Goal: Transaction & Acquisition: Purchase product/service

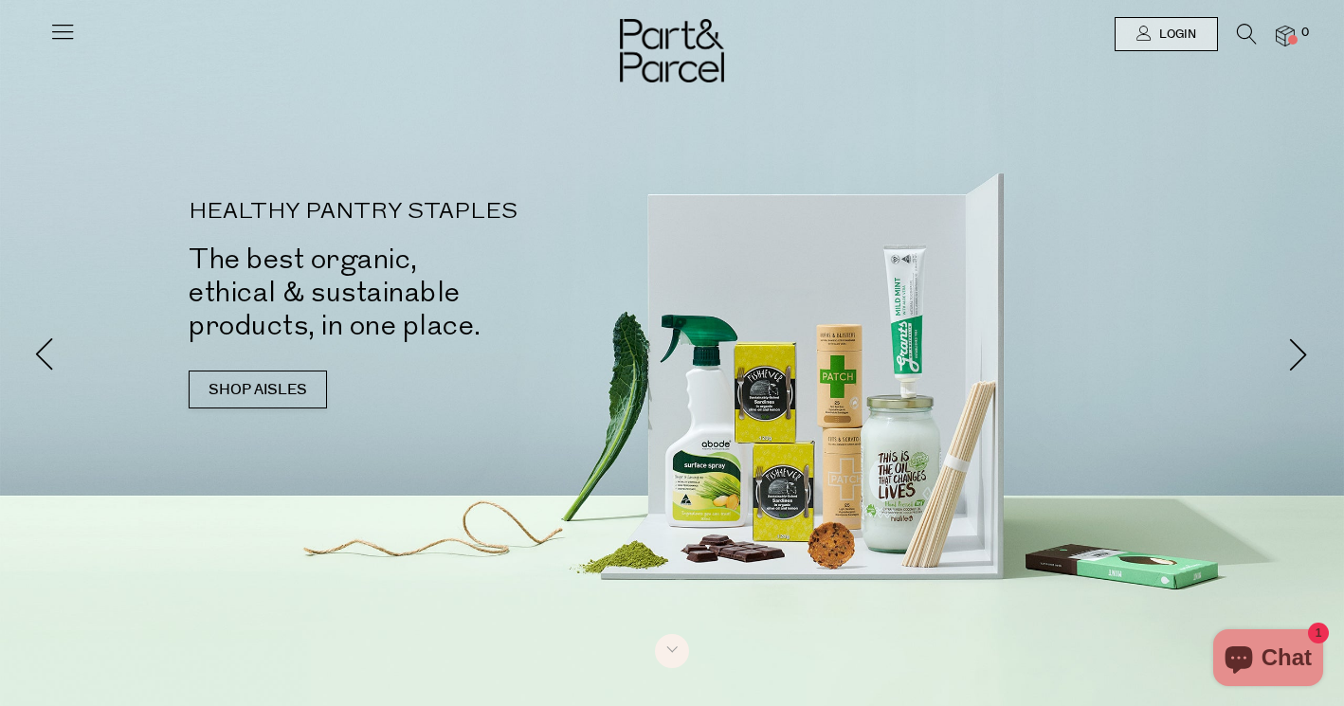
click at [1170, 13] on div at bounding box center [672, 34] width 1344 height 68
click at [1165, 31] on span "Login" at bounding box center [1175, 35] width 42 height 16
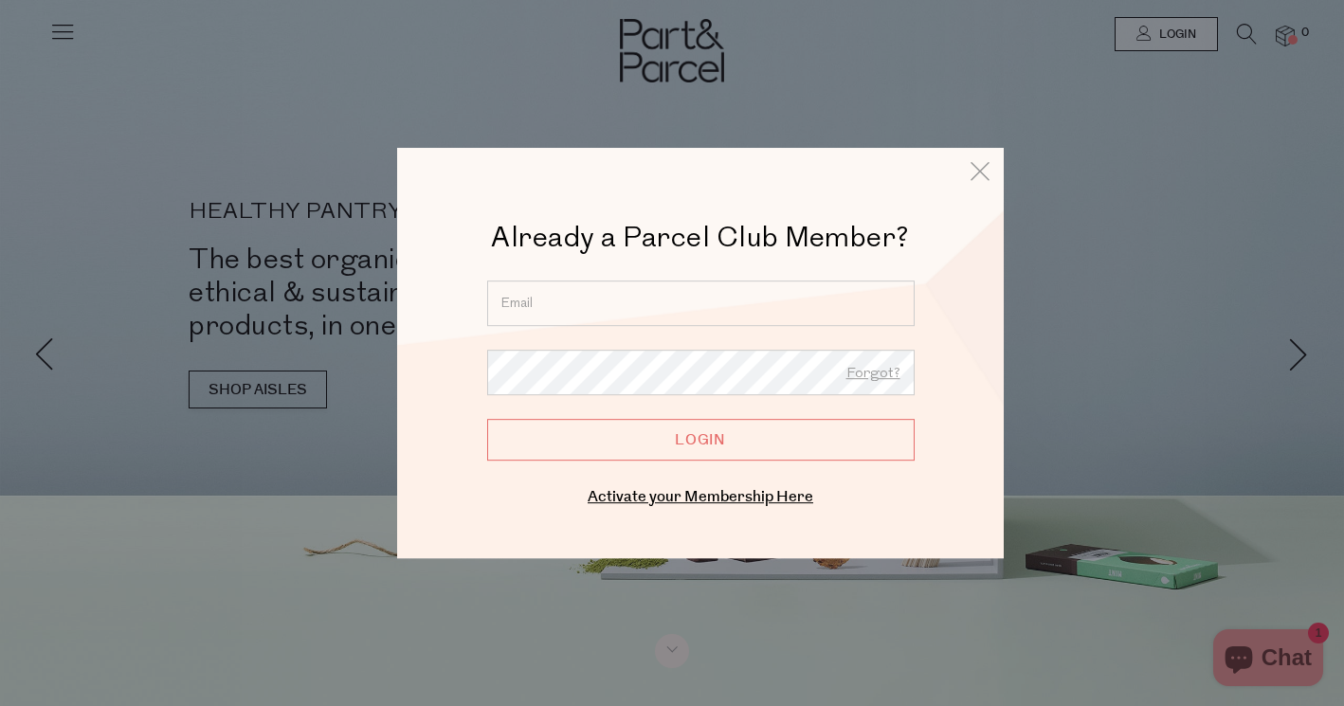
click at [658, 298] on input "email" at bounding box center [700, 302] width 427 height 45
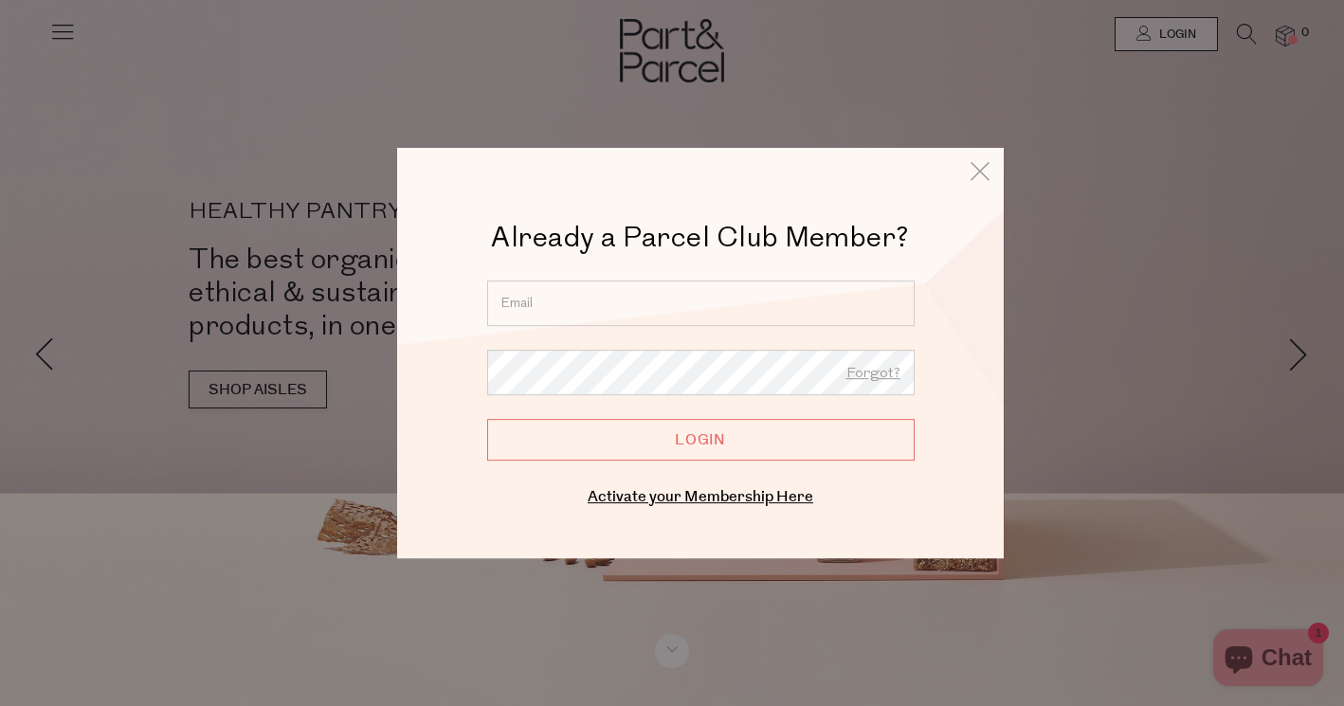
type input "jade.mansour@outlook.com.au"
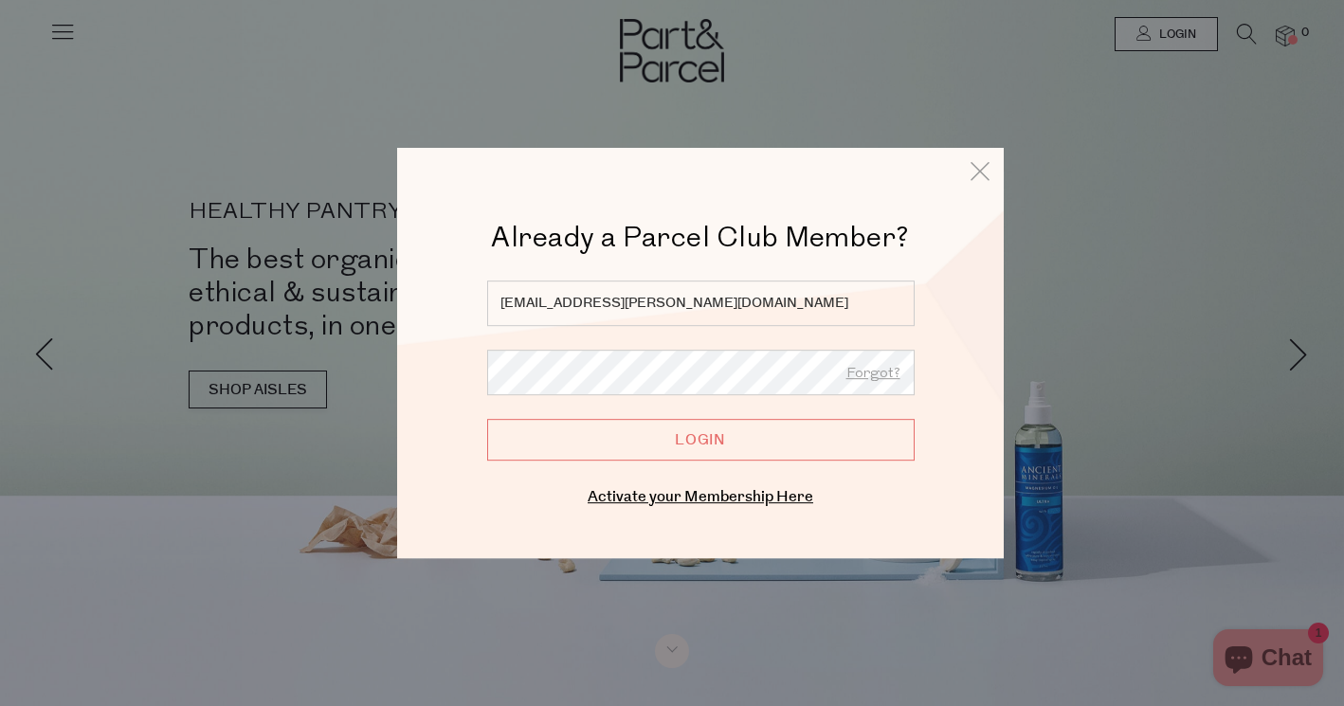
click at [487, 419] on input "Login" at bounding box center [700, 440] width 427 height 42
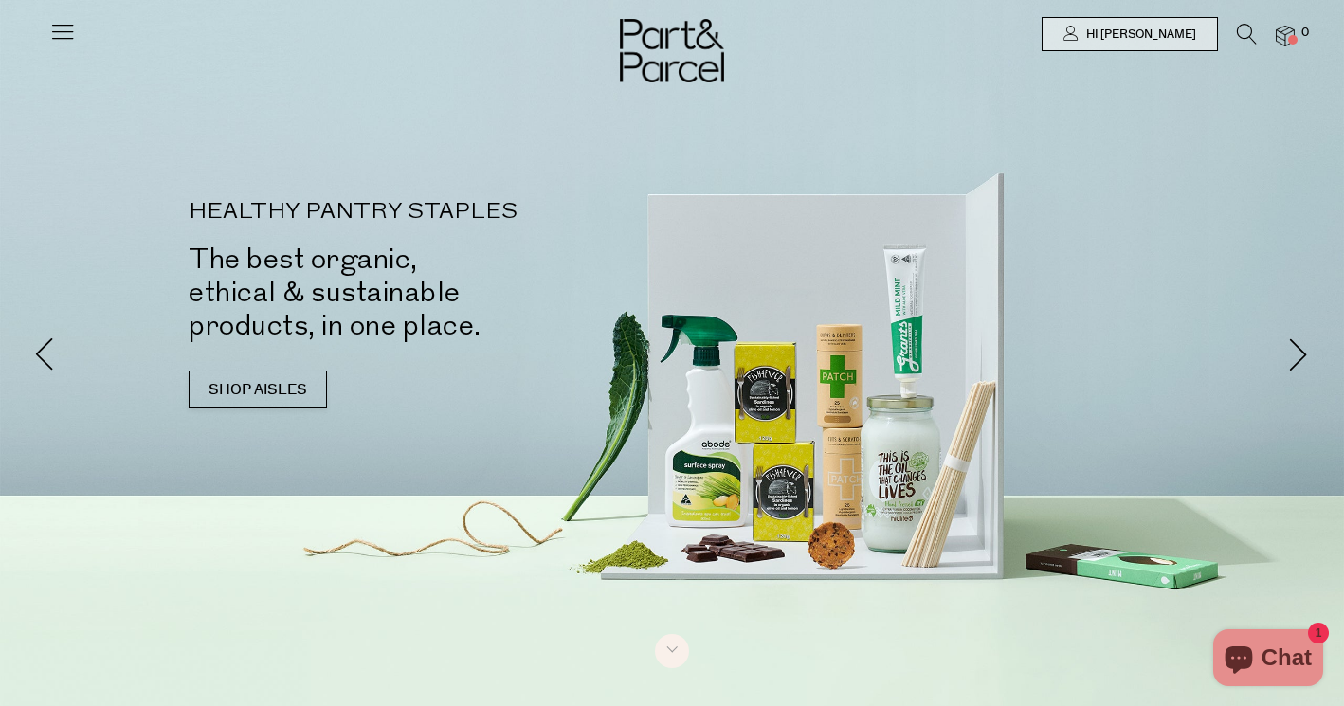
click at [1250, 28] on icon at bounding box center [1247, 34] width 20 height 21
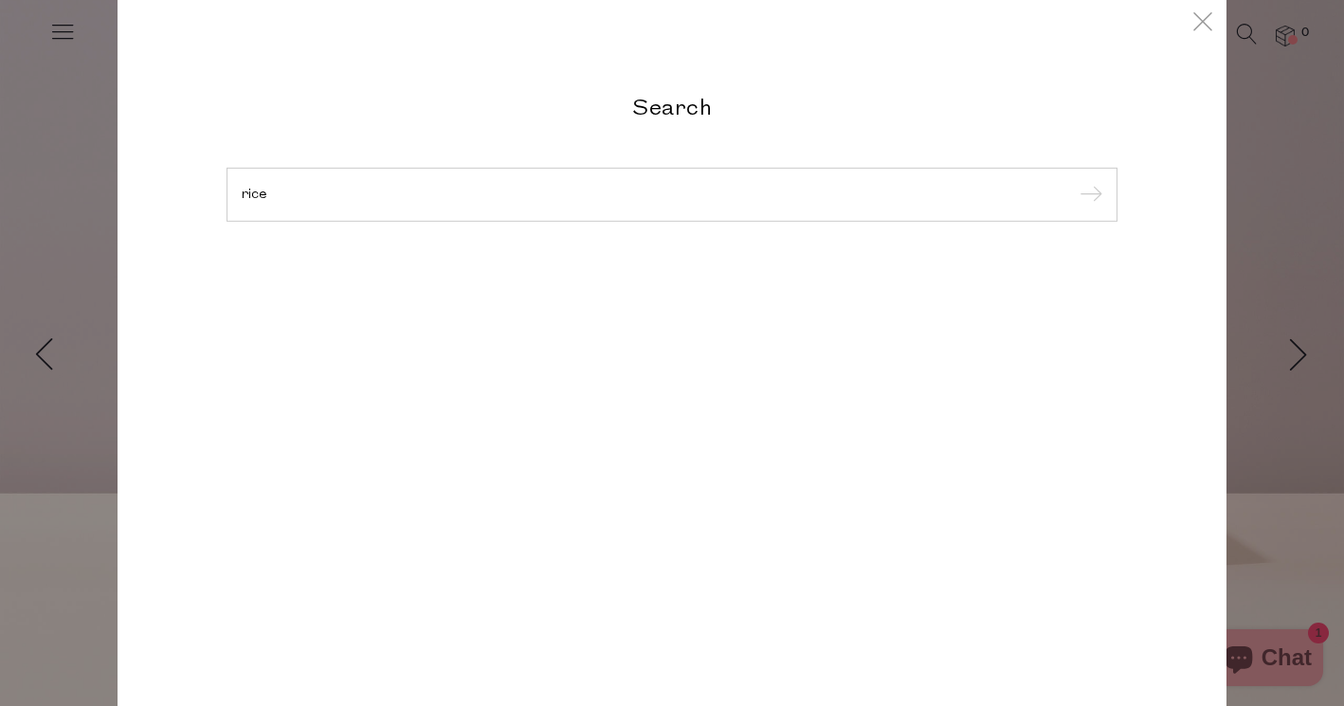
type input "rice"
click at [1074, 181] on input "submit" at bounding box center [1088, 195] width 28 height 28
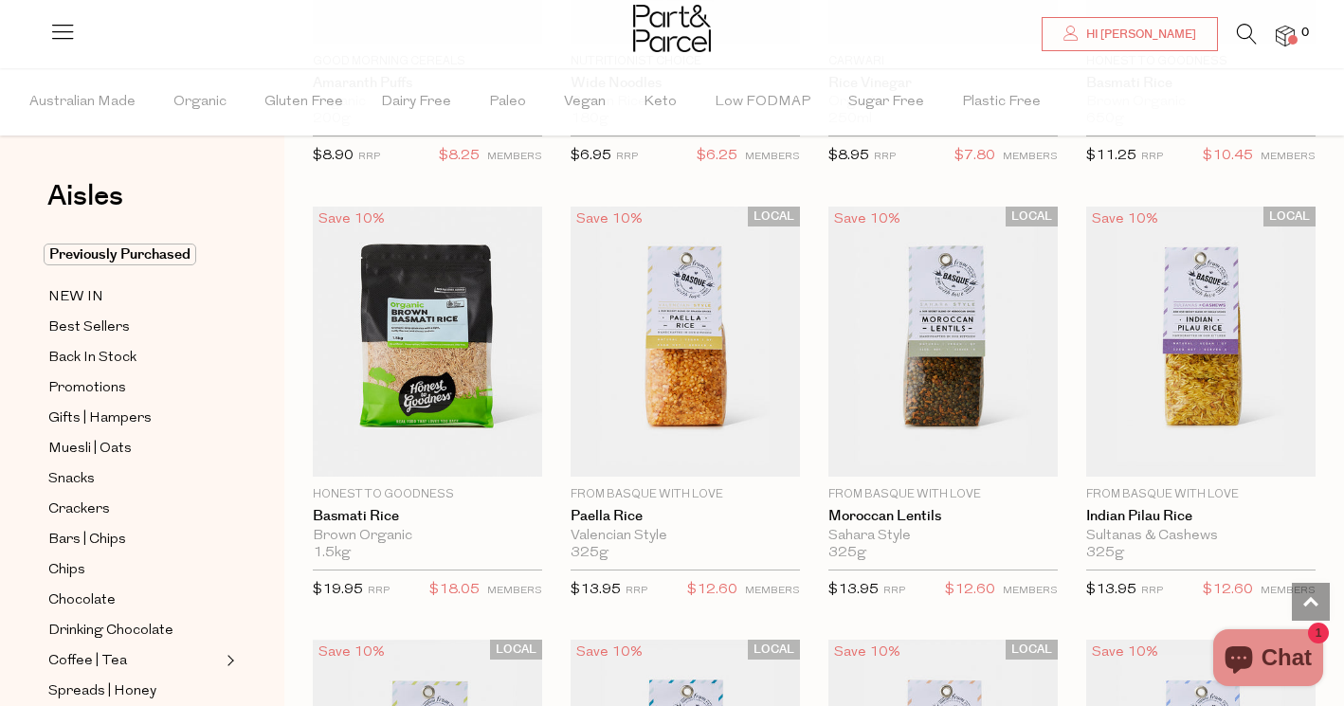
scroll to position [2975, 0]
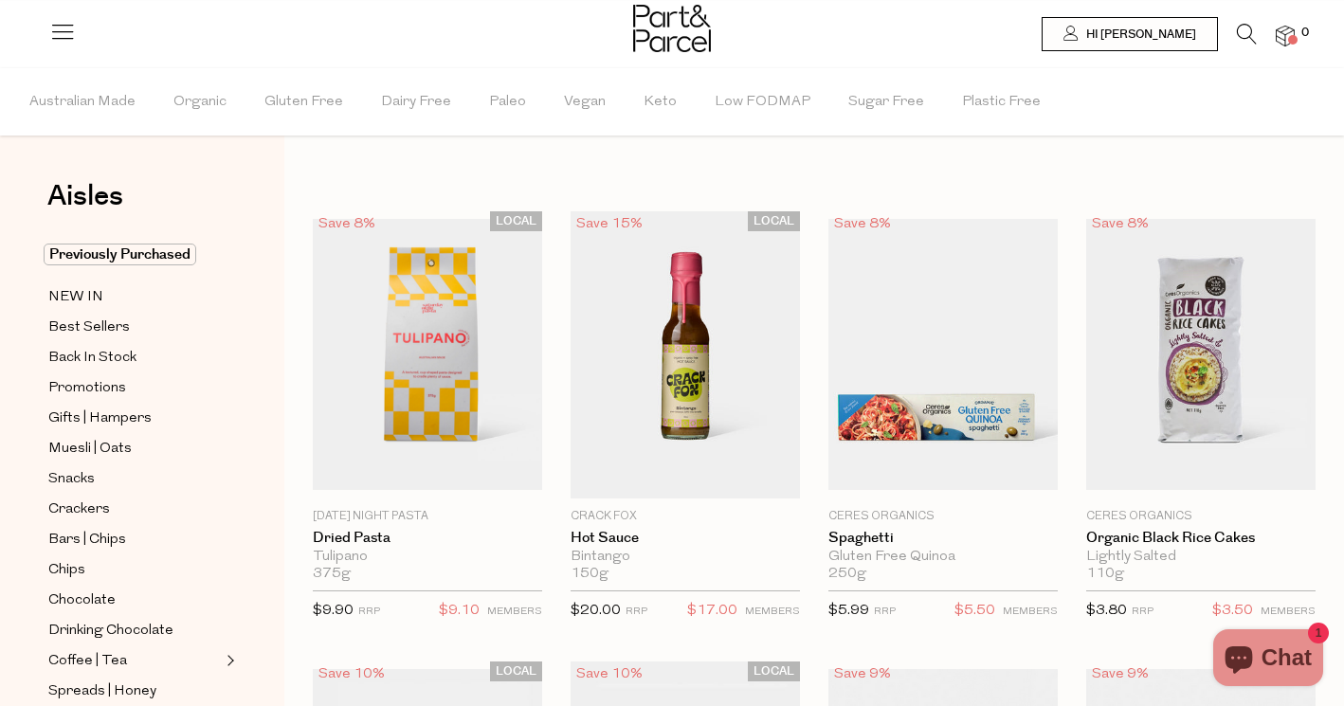
click at [1243, 45] on link at bounding box center [1247, 39] width 20 height 20
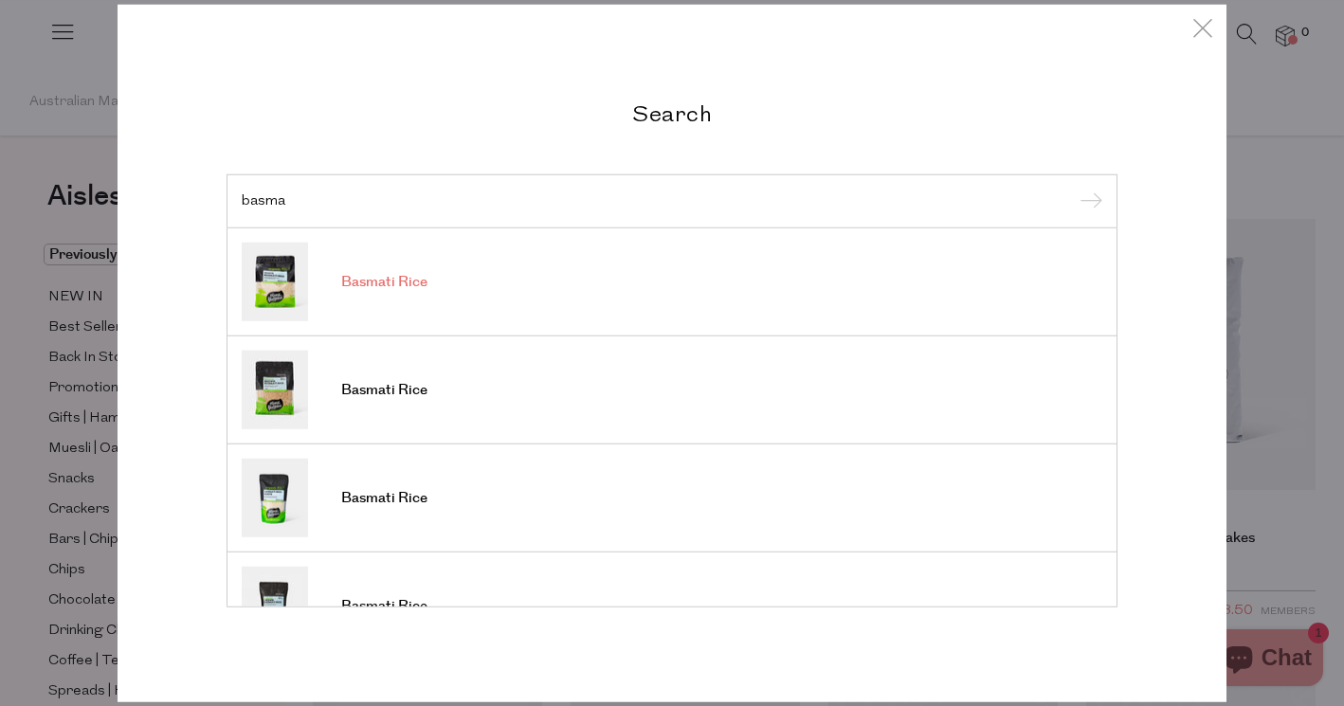
type input "basma"
click at [377, 280] on span "Basmati Rice" at bounding box center [384, 282] width 86 height 19
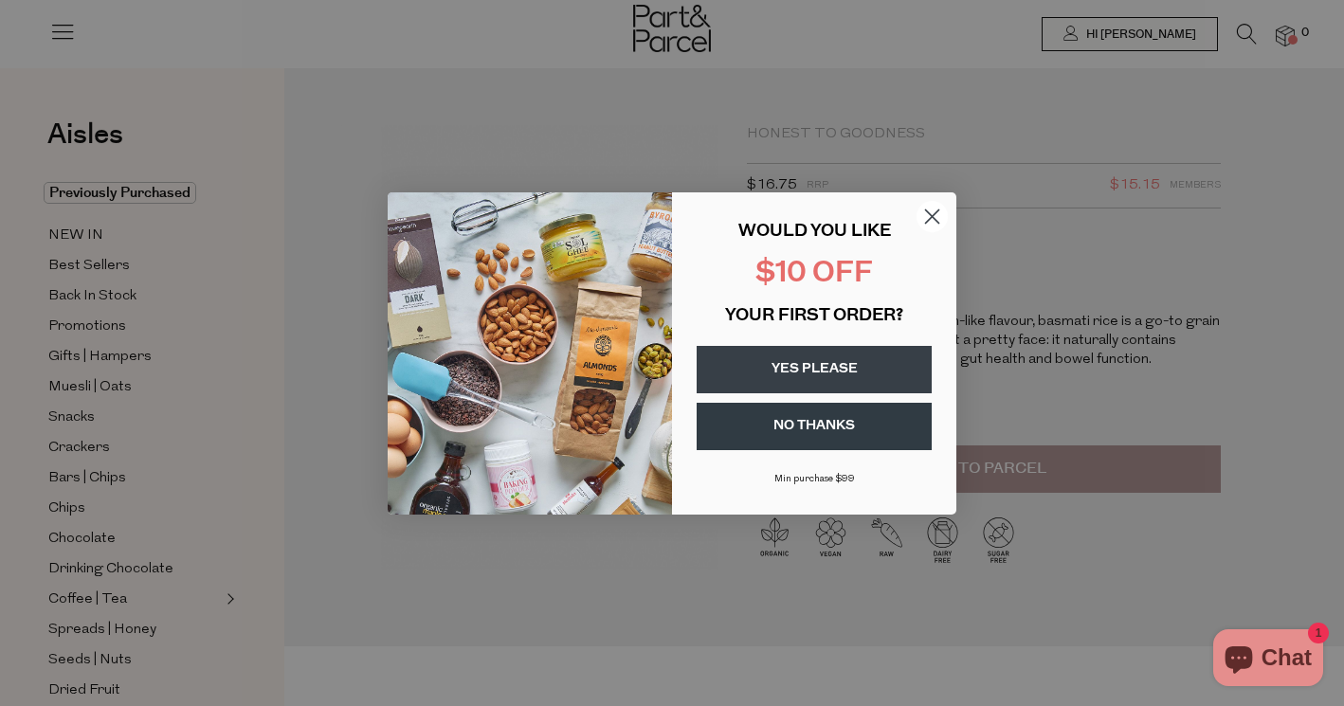
click at [929, 212] on icon "Close dialog" at bounding box center [932, 215] width 13 height 13
